Goal: Information Seeking & Learning: Learn about a topic

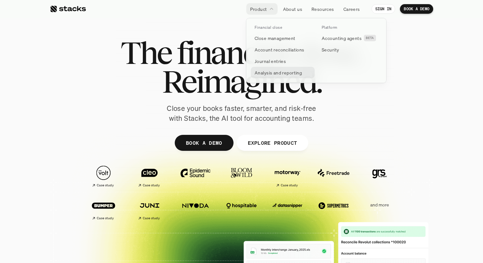
click at [273, 73] on p "Analysis and reporting" at bounding box center [278, 72] width 47 height 7
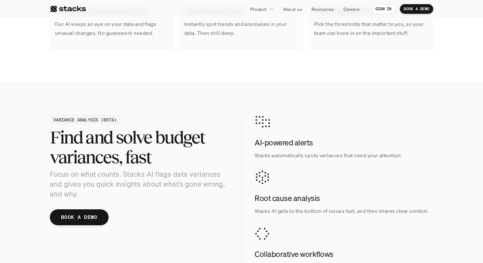
scroll to position [642, 0]
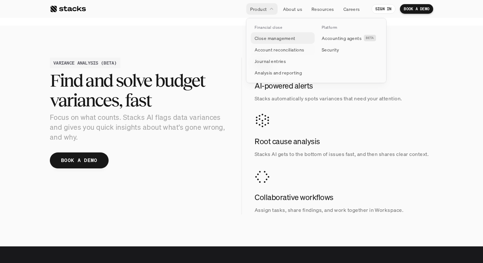
click at [283, 40] on p "Close management" at bounding box center [275, 38] width 41 height 7
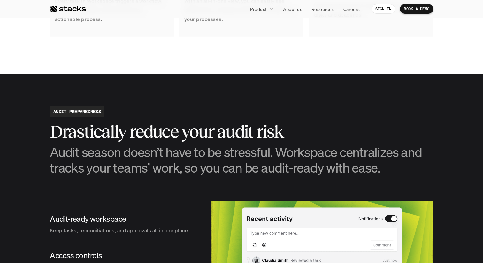
scroll to position [619, 0]
